Goal: Download file/media

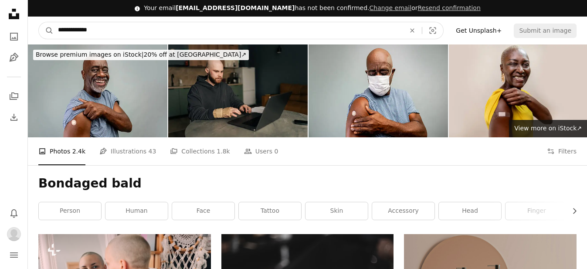
click at [129, 35] on input "**********" at bounding box center [228, 30] width 349 height 17
type input "******"
click at [39, 22] on button "A magnifying glass" at bounding box center [46, 30] width 15 height 17
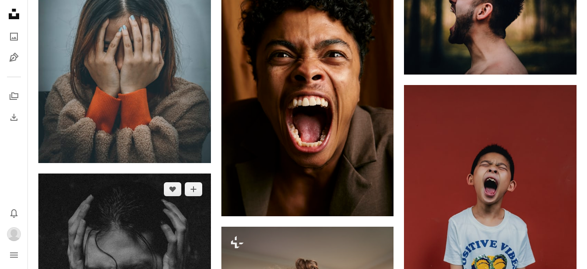
scroll to position [1202, 0]
